Goal: Task Accomplishment & Management: Use online tool/utility

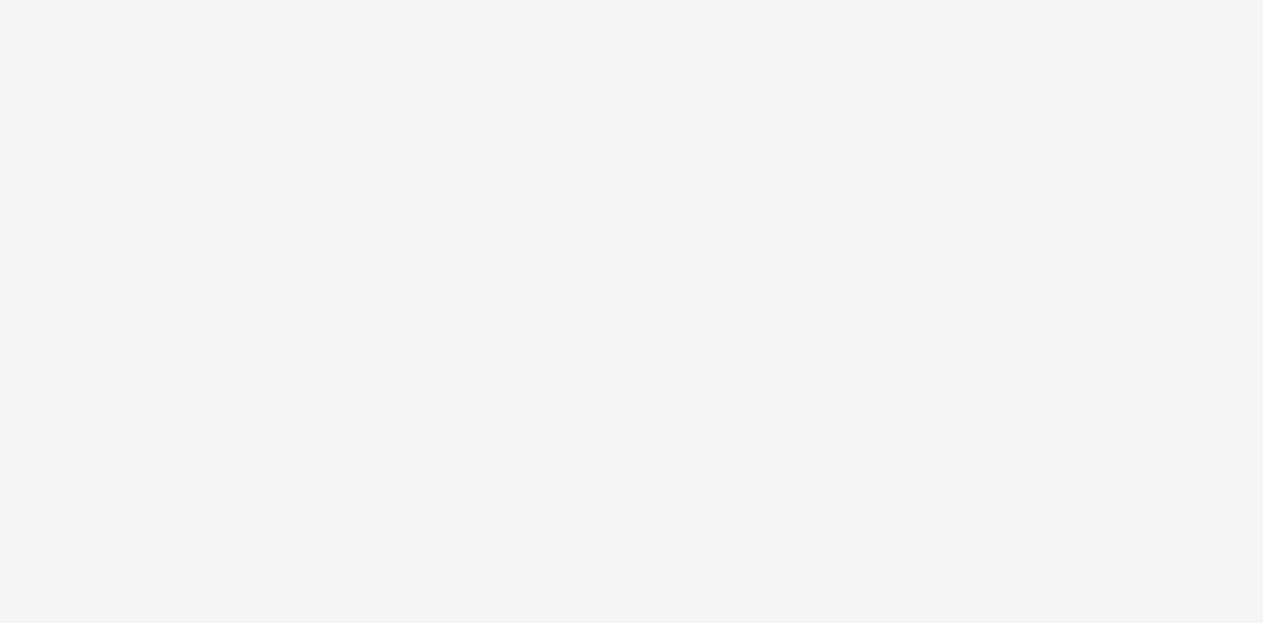
select select "4cb02b07-3b4d-4272-ac98-c1d21eefbd97"
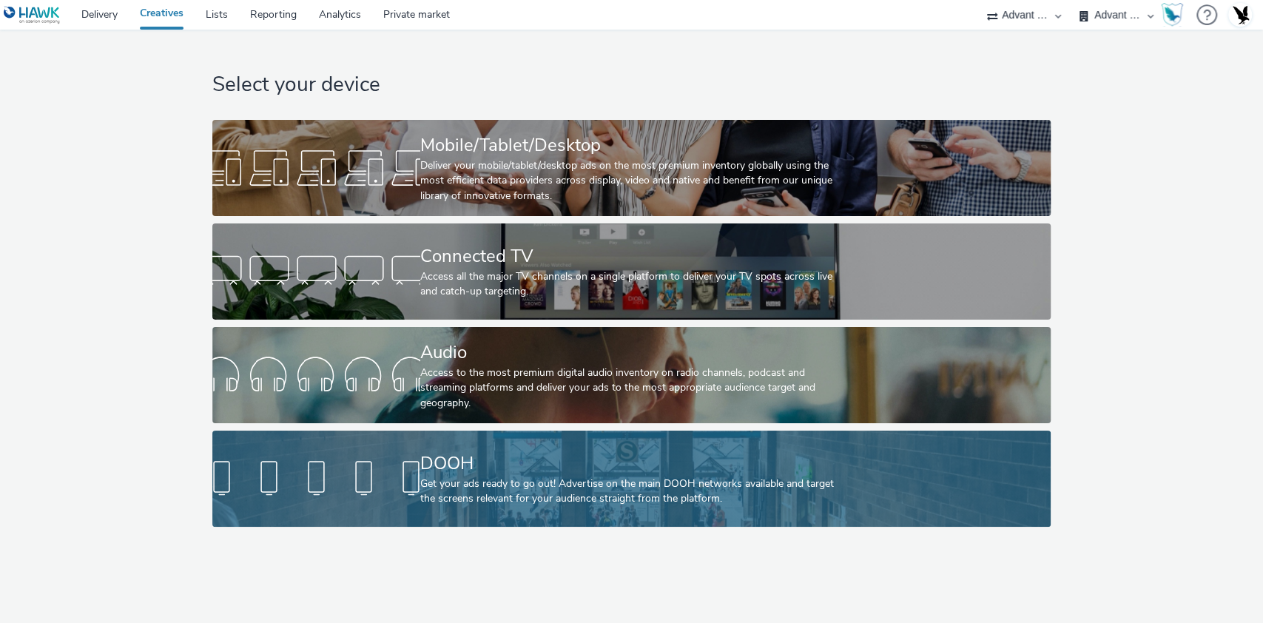
click at [559, 453] on div "DOOH" at bounding box center [628, 464] width 417 height 26
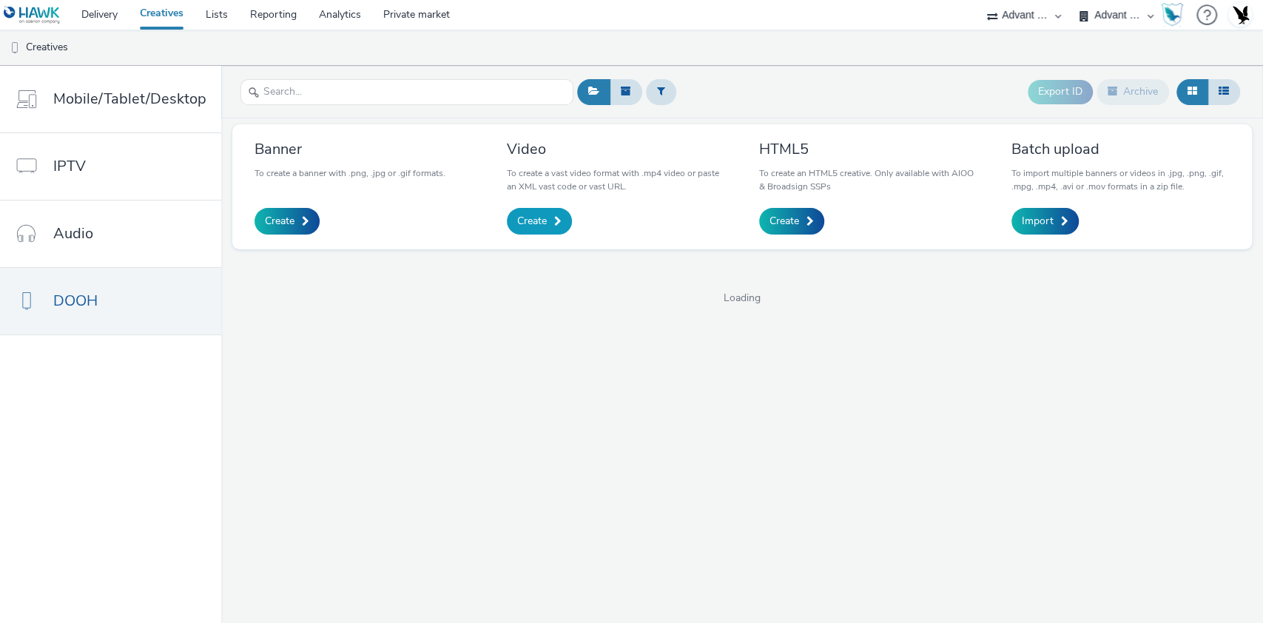
click at [550, 221] on link "Create" at bounding box center [539, 221] width 65 height 27
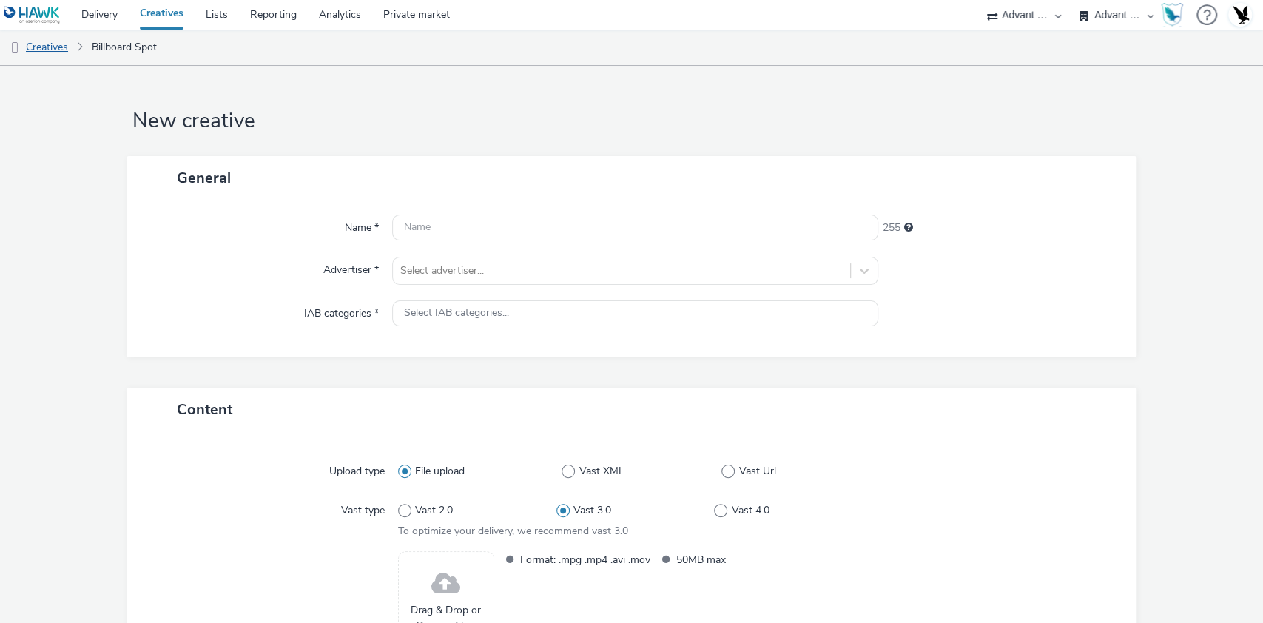
click at [70, 43] on link "Creatives" at bounding box center [37, 48] width 75 height 36
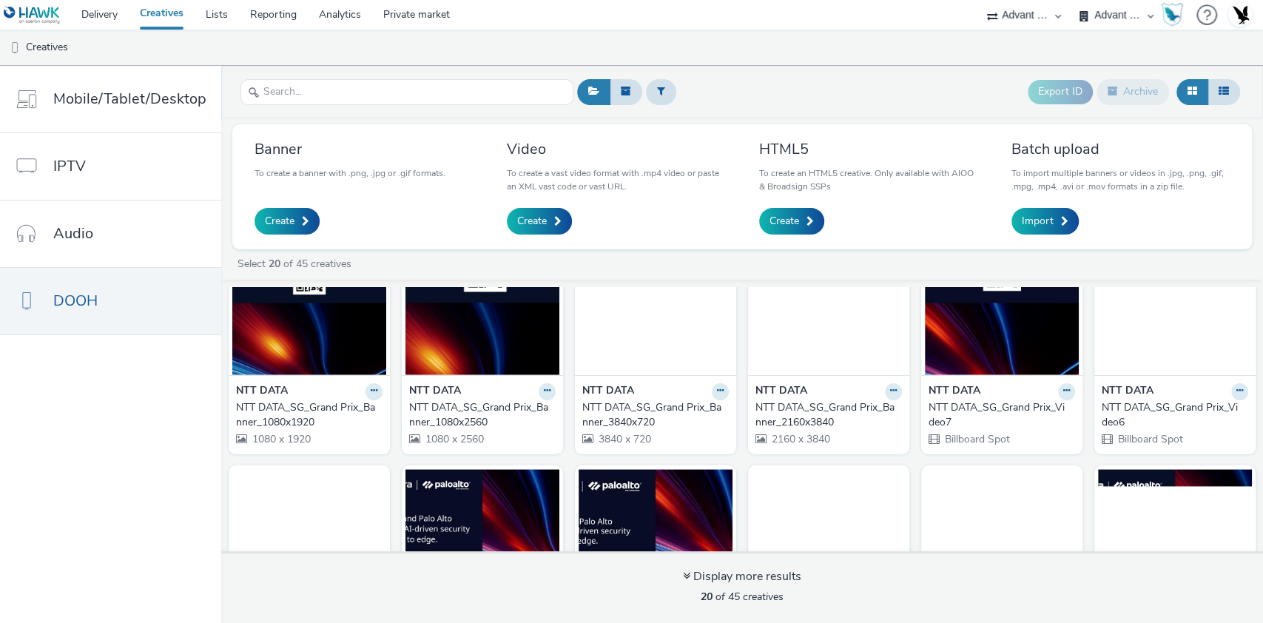
scroll to position [98, 0]
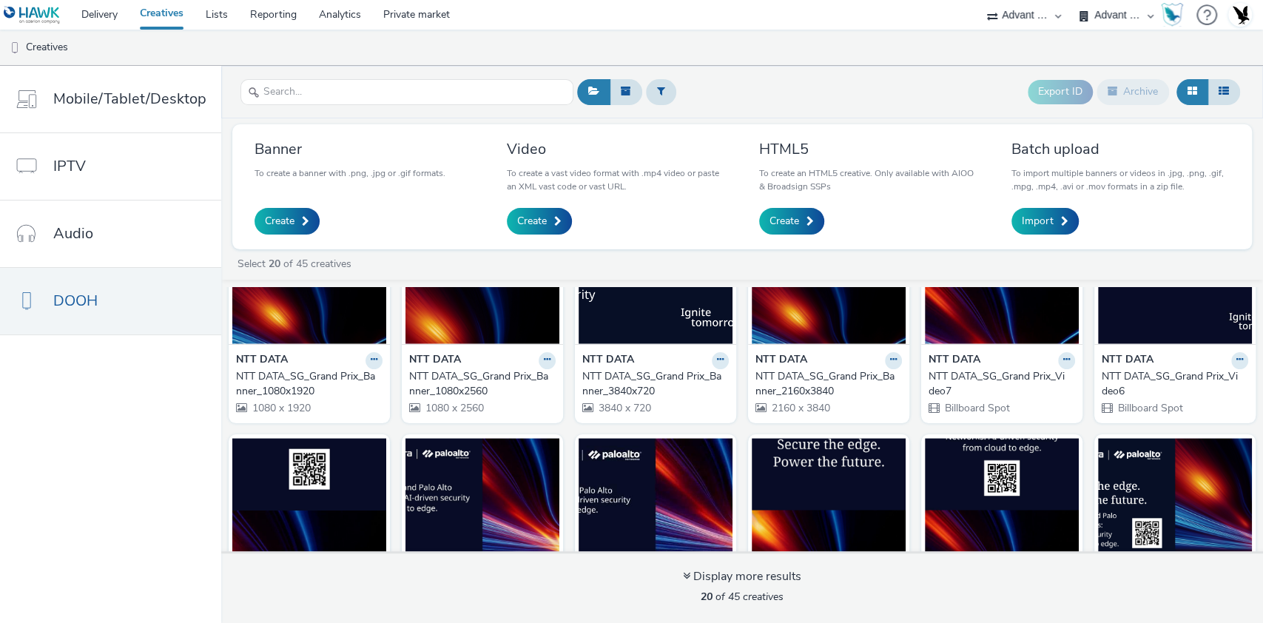
click at [985, 340] on img at bounding box center [1002, 272] width 154 height 144
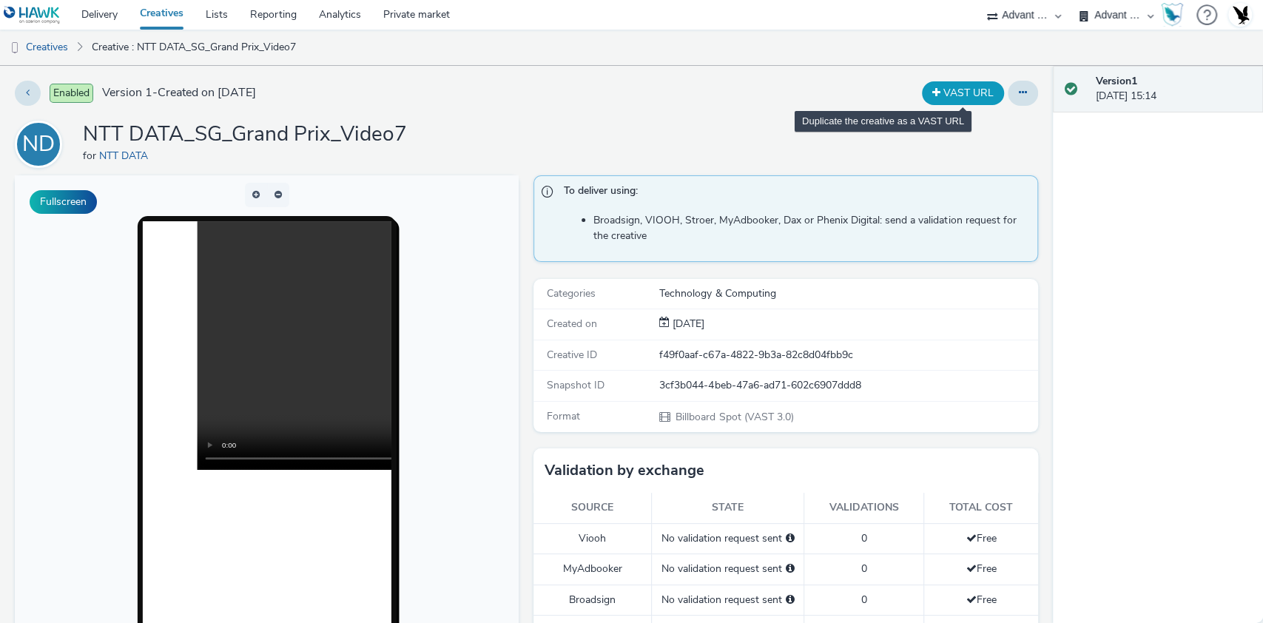
click at [954, 97] on button "VAST URL" at bounding box center [963, 93] width 82 height 24
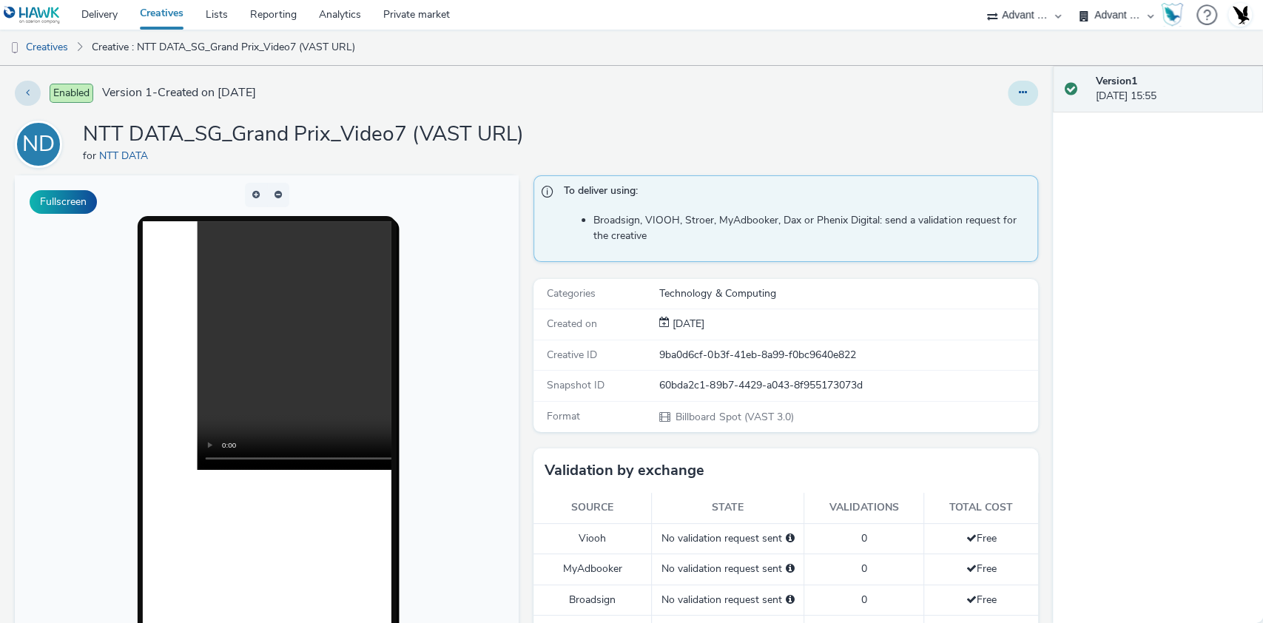
click at [1012, 90] on button at bounding box center [1023, 93] width 30 height 25
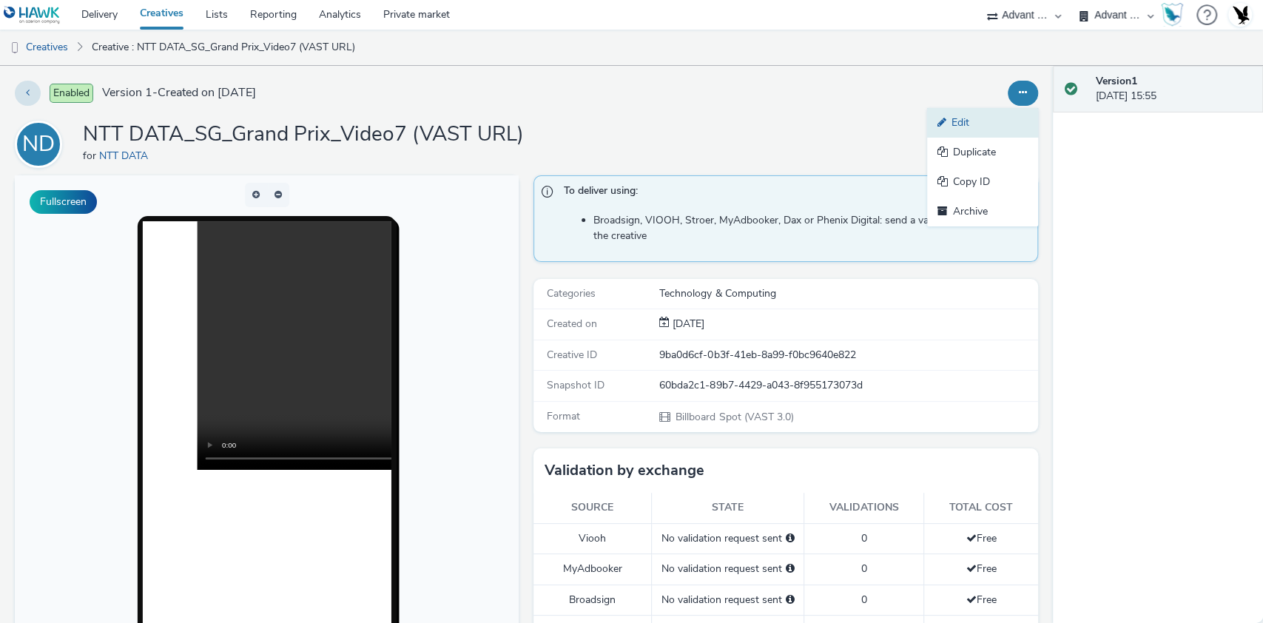
click at [968, 120] on link "Edit" at bounding box center [982, 123] width 111 height 30
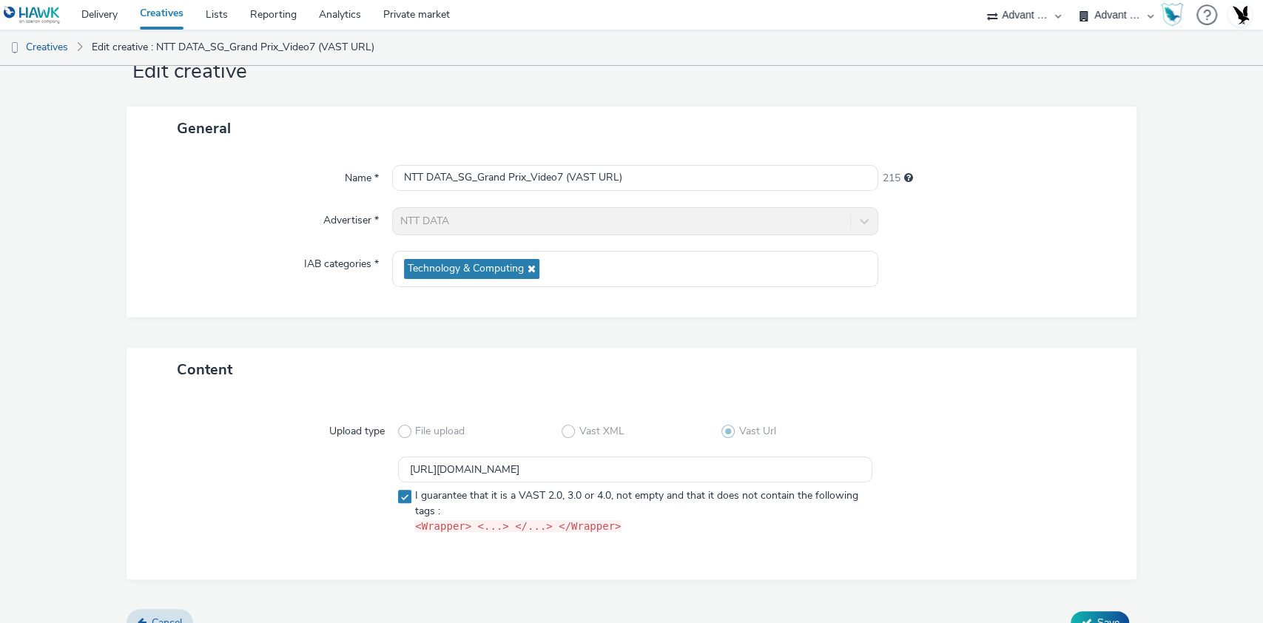
scroll to position [73, 0]
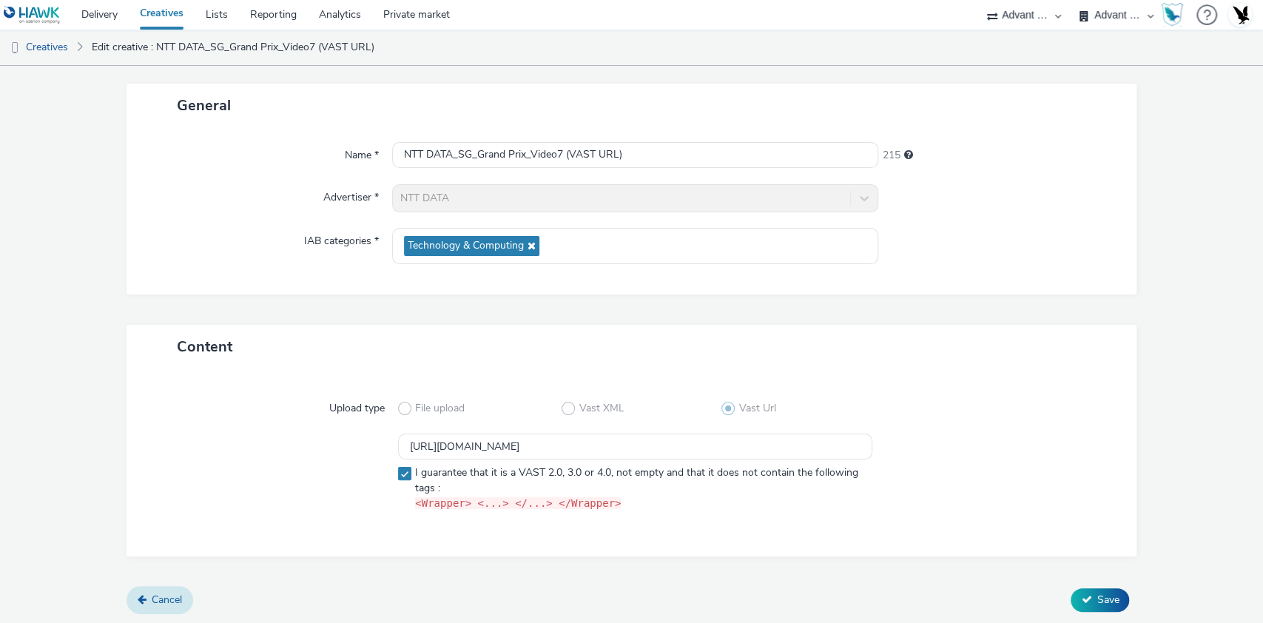
click at [168, 588] on link "Cancel" at bounding box center [160, 600] width 67 height 28
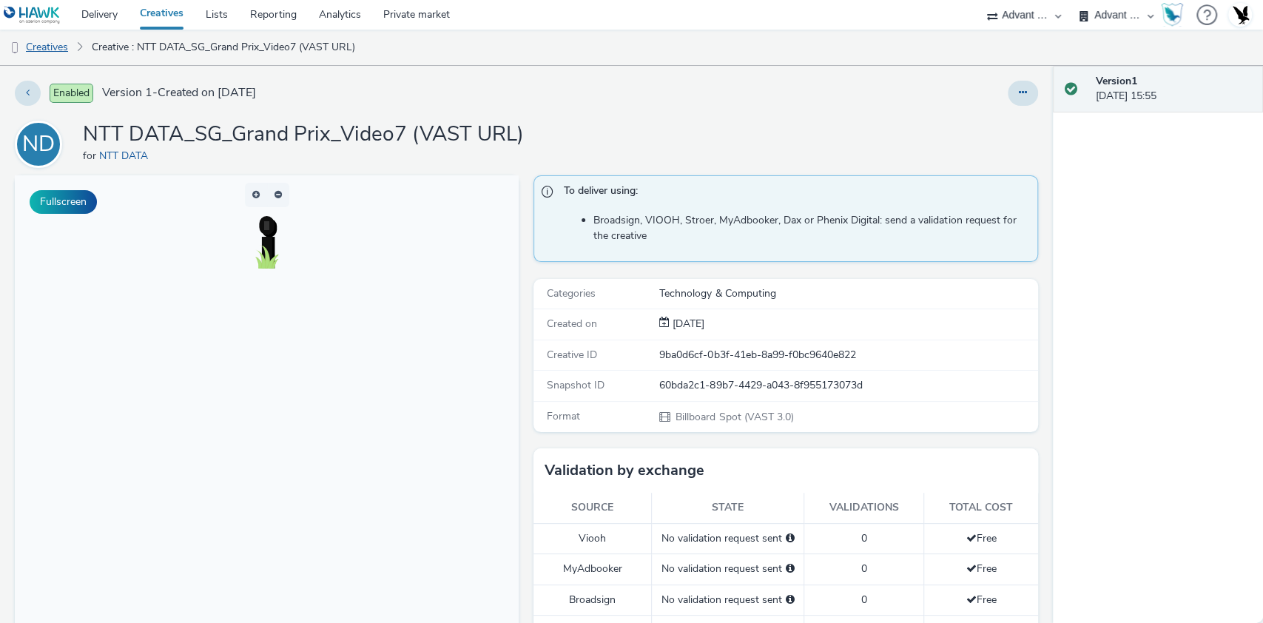
click at [40, 38] on link "Creatives" at bounding box center [37, 48] width 75 height 36
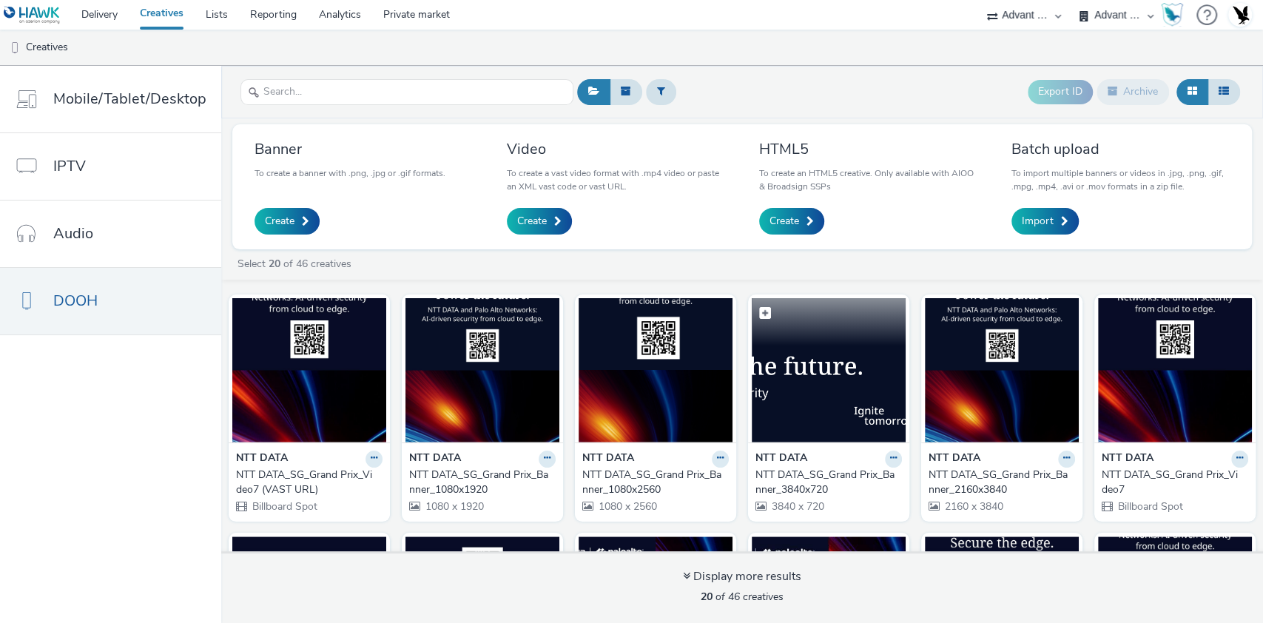
scroll to position [98, 0]
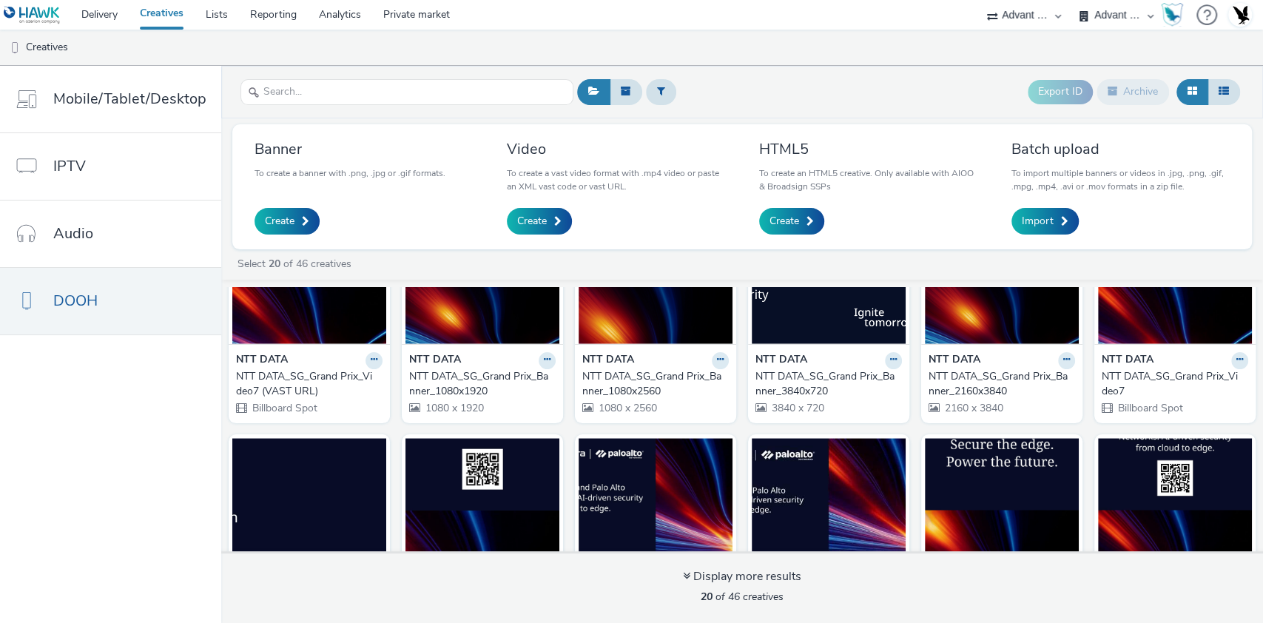
click at [1158, 346] on div "NTT DATA NTT DATA_SG_Grand Prix_Video7 Billboard Spot" at bounding box center [1174, 383] width 161 height 79
click at [1206, 334] on img at bounding box center [1175, 272] width 154 height 144
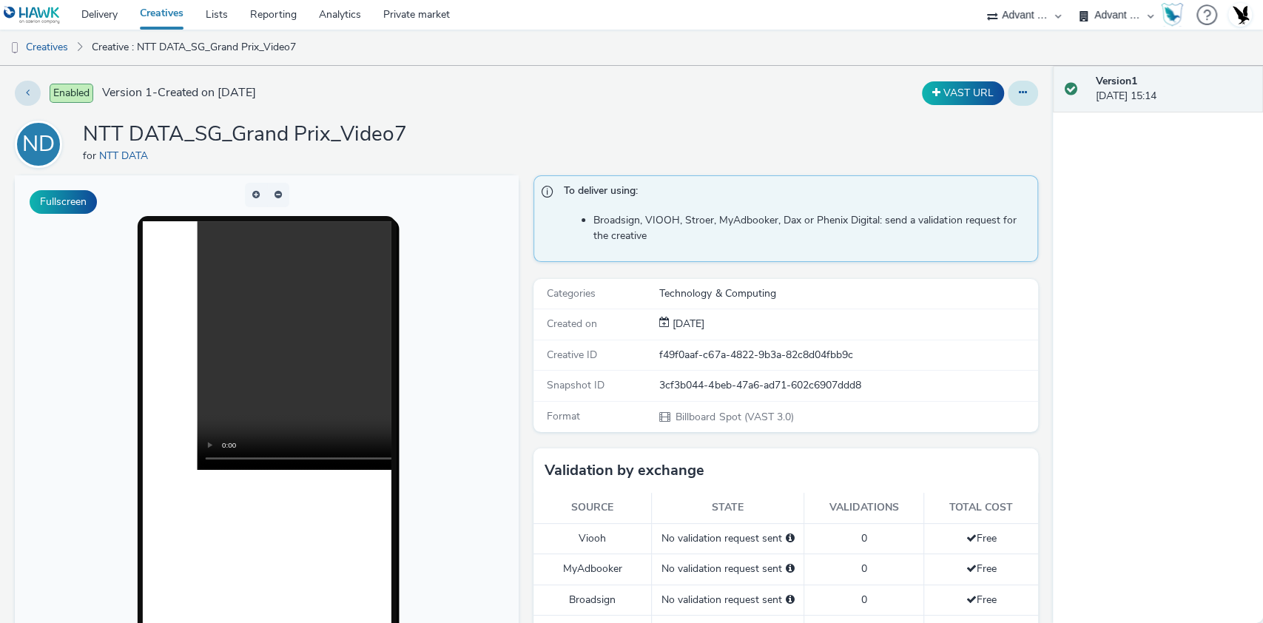
click at [1008, 101] on button at bounding box center [1023, 93] width 30 height 25
click at [704, 148] on div "ND NTT DATA_SG_Grand Prix_Video7 for NTT DATA" at bounding box center [526, 144] width 1023 height 47
